Goal: Task Accomplishment & Management: Use online tool/utility

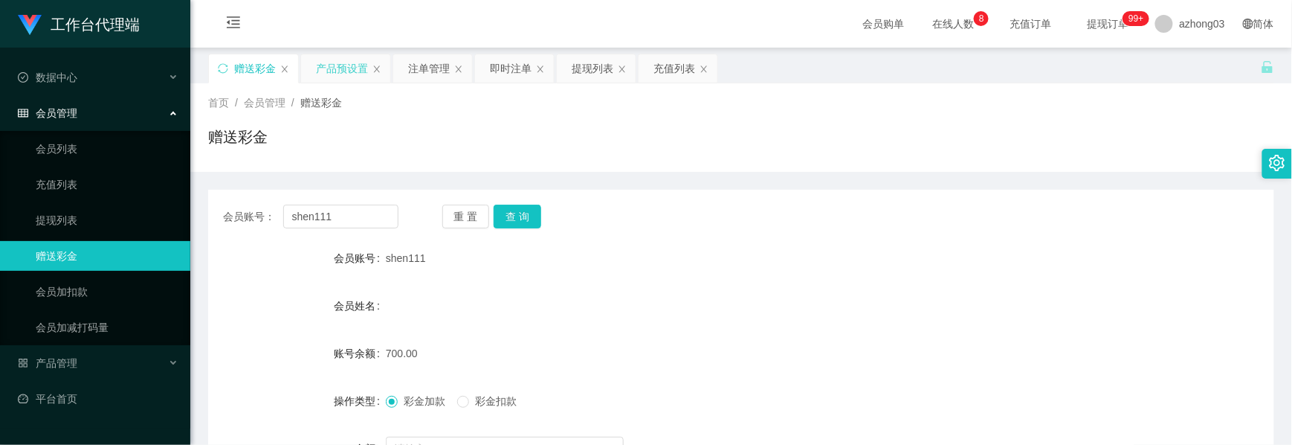
click at [348, 76] on div "产品预设置" at bounding box center [342, 68] width 52 height 28
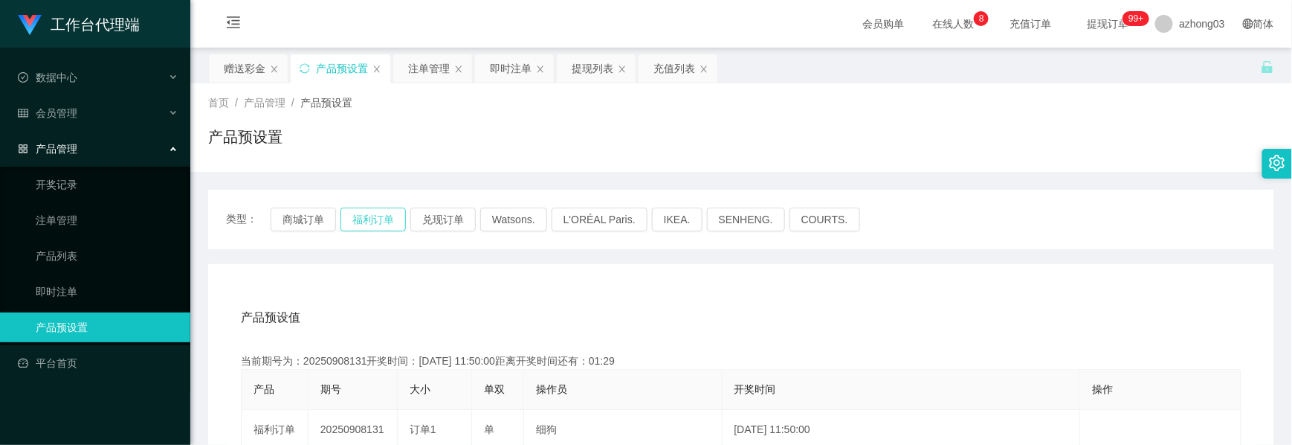
click at [373, 213] on button "福利订单" at bounding box center [373, 219] width 65 height 24
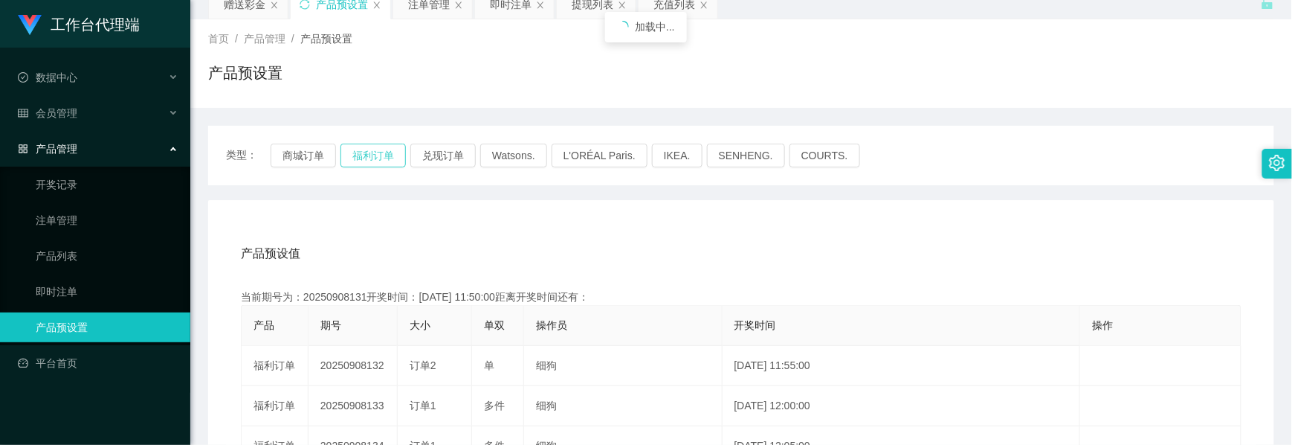
scroll to position [99, 0]
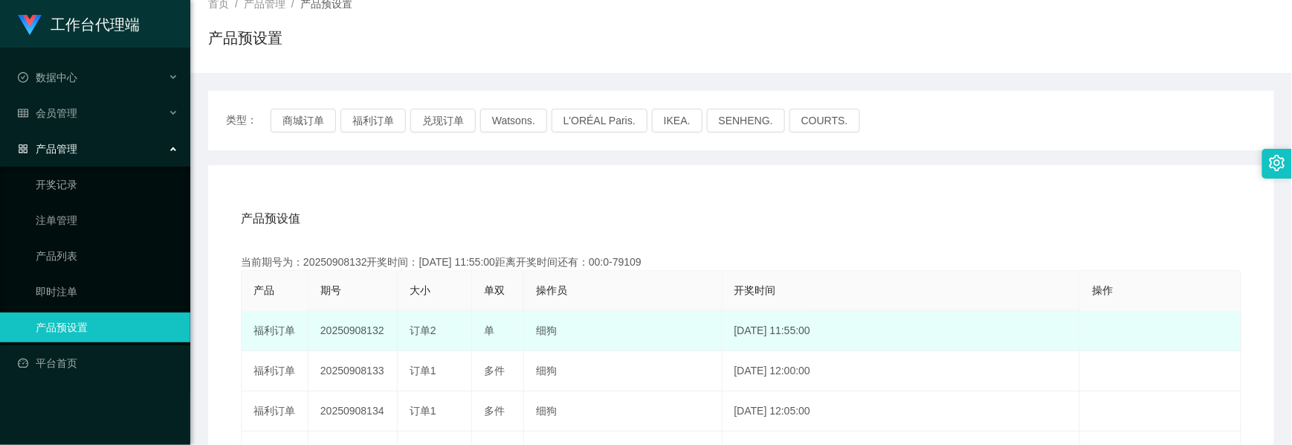
click at [354, 332] on td "20250908132" at bounding box center [353, 331] width 89 height 40
copy td "20250908132"
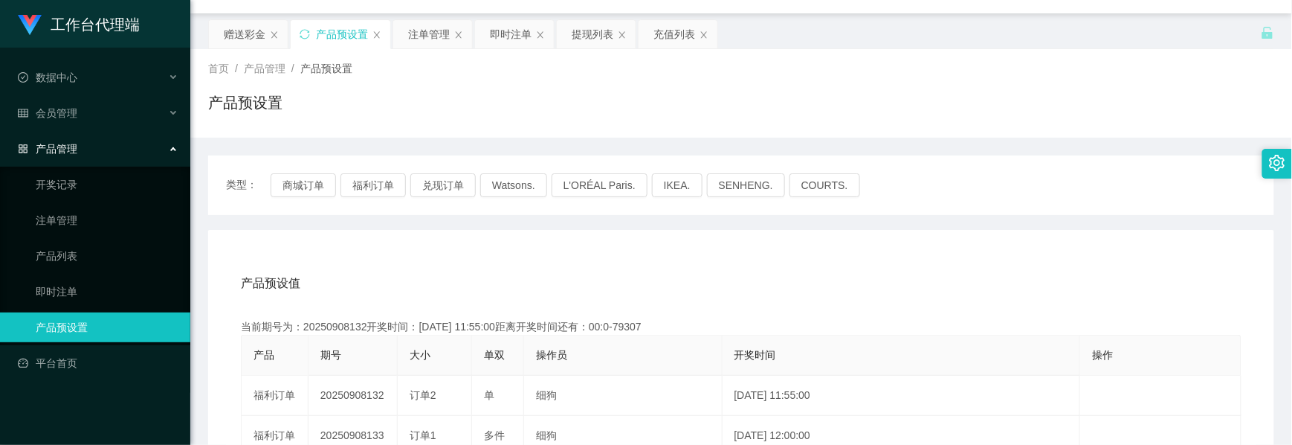
scroll to position [0, 0]
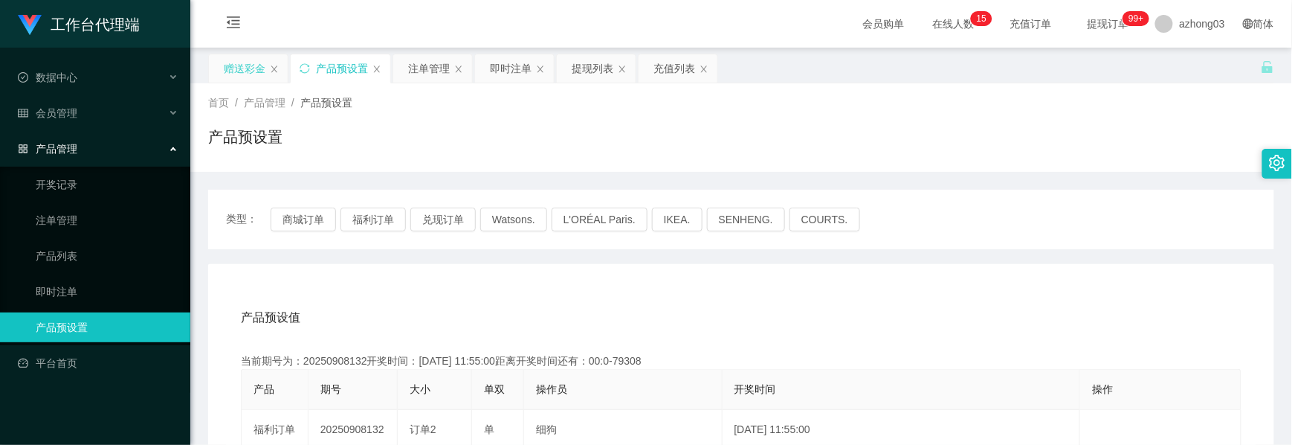
click at [253, 75] on div "赠送彩金" at bounding box center [245, 68] width 42 height 28
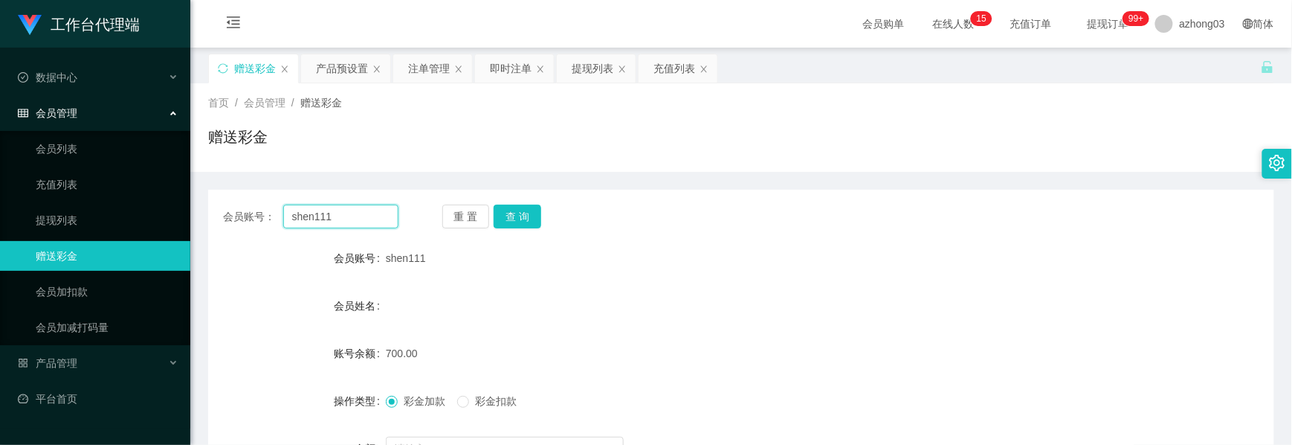
drag, startPoint x: 346, startPoint y: 217, endPoint x: 220, endPoint y: 214, distance: 126.4
click at [220, 214] on div "会员账号： shen111 重 置 查 询" at bounding box center [741, 216] width 1066 height 24
paste input "60164430957"
type input "60164430957"
click at [524, 216] on button "查 询" at bounding box center [518, 216] width 48 height 24
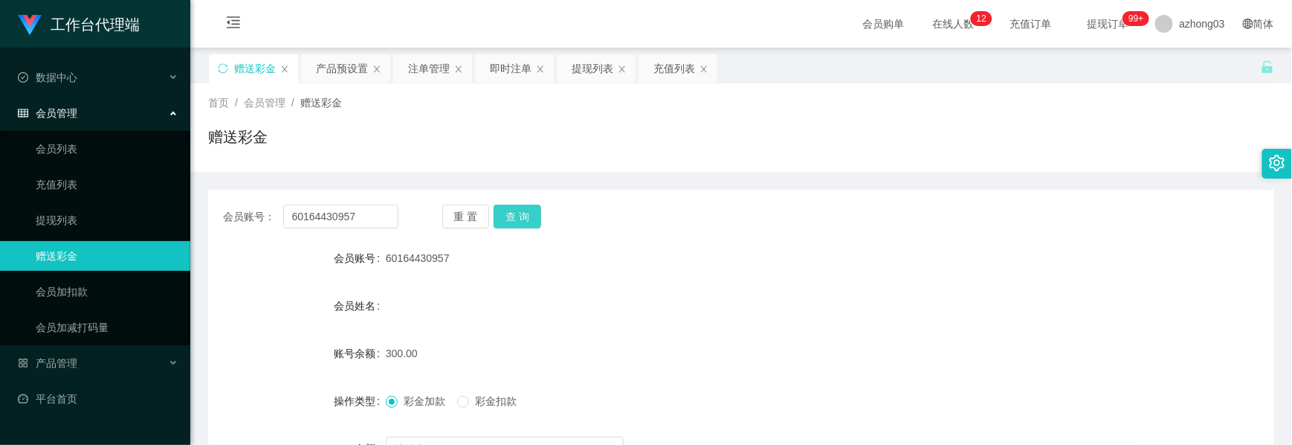
click at [524, 222] on button "查 询" at bounding box center [518, 216] width 48 height 24
click at [523, 222] on button "查 询" at bounding box center [518, 216] width 48 height 24
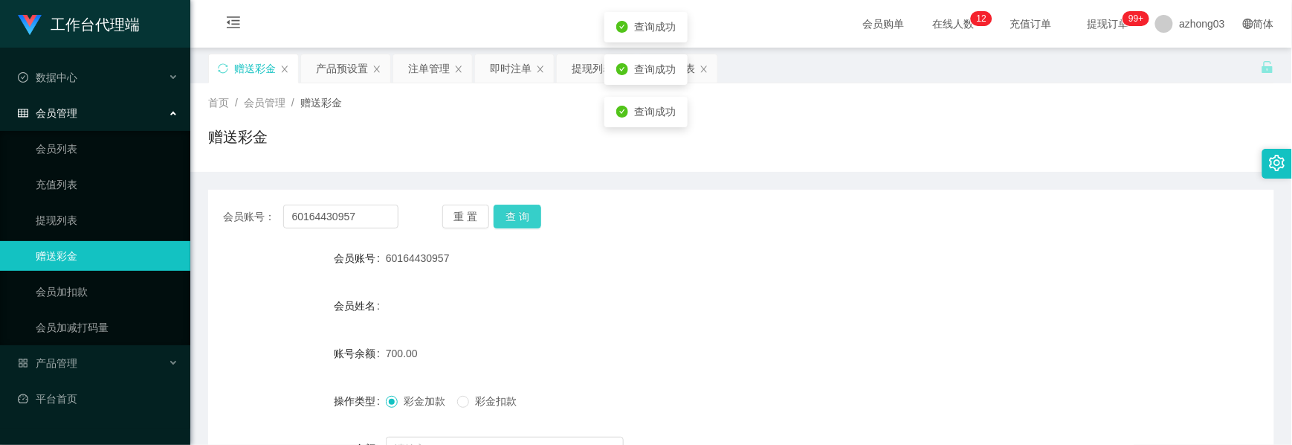
click at [523, 222] on button "查 询" at bounding box center [518, 216] width 48 height 24
